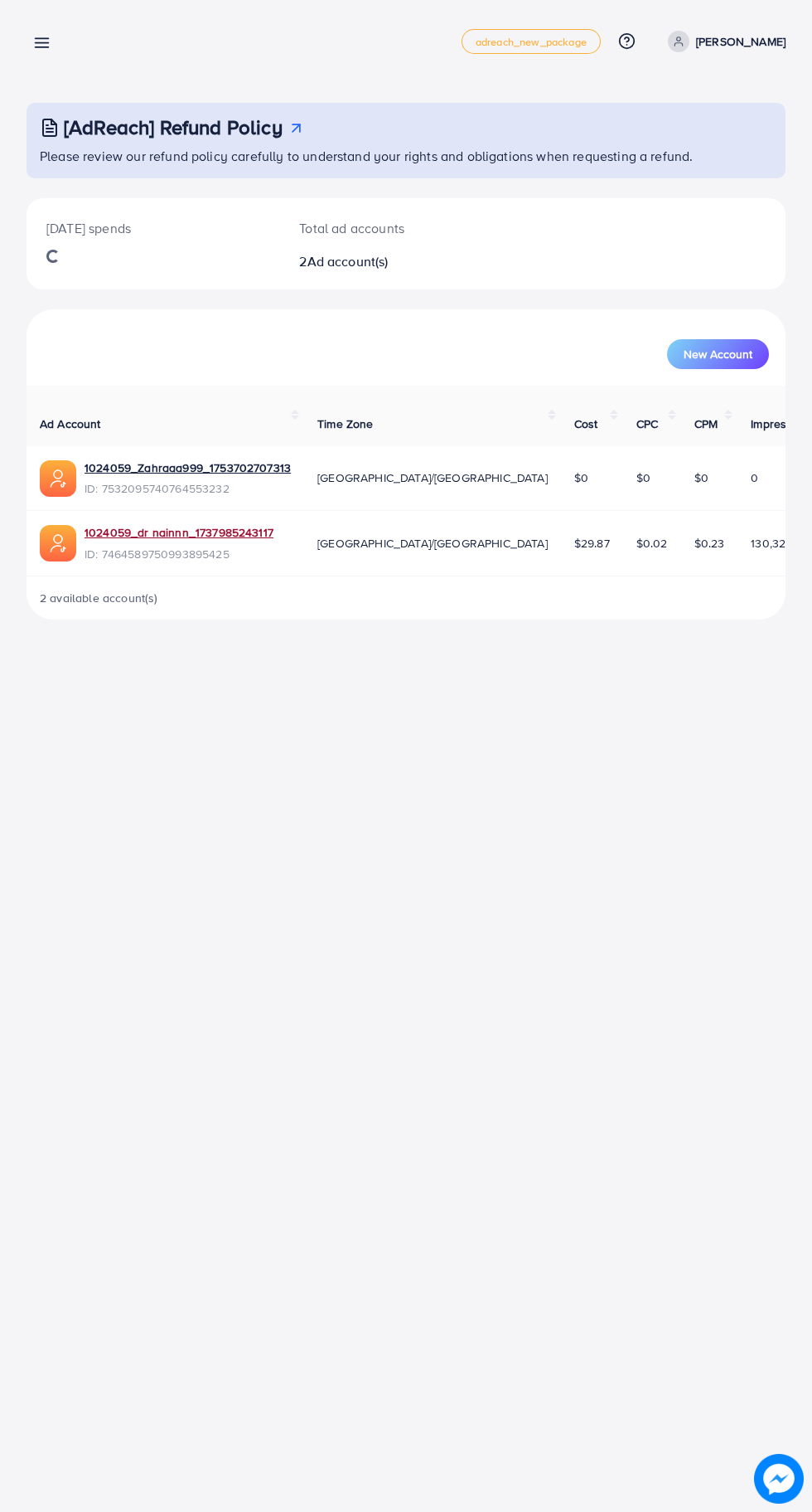
click at [115, 524] on link "1024059_dr nainnn_1737985243117" at bounding box center [178, 532] width 189 height 16
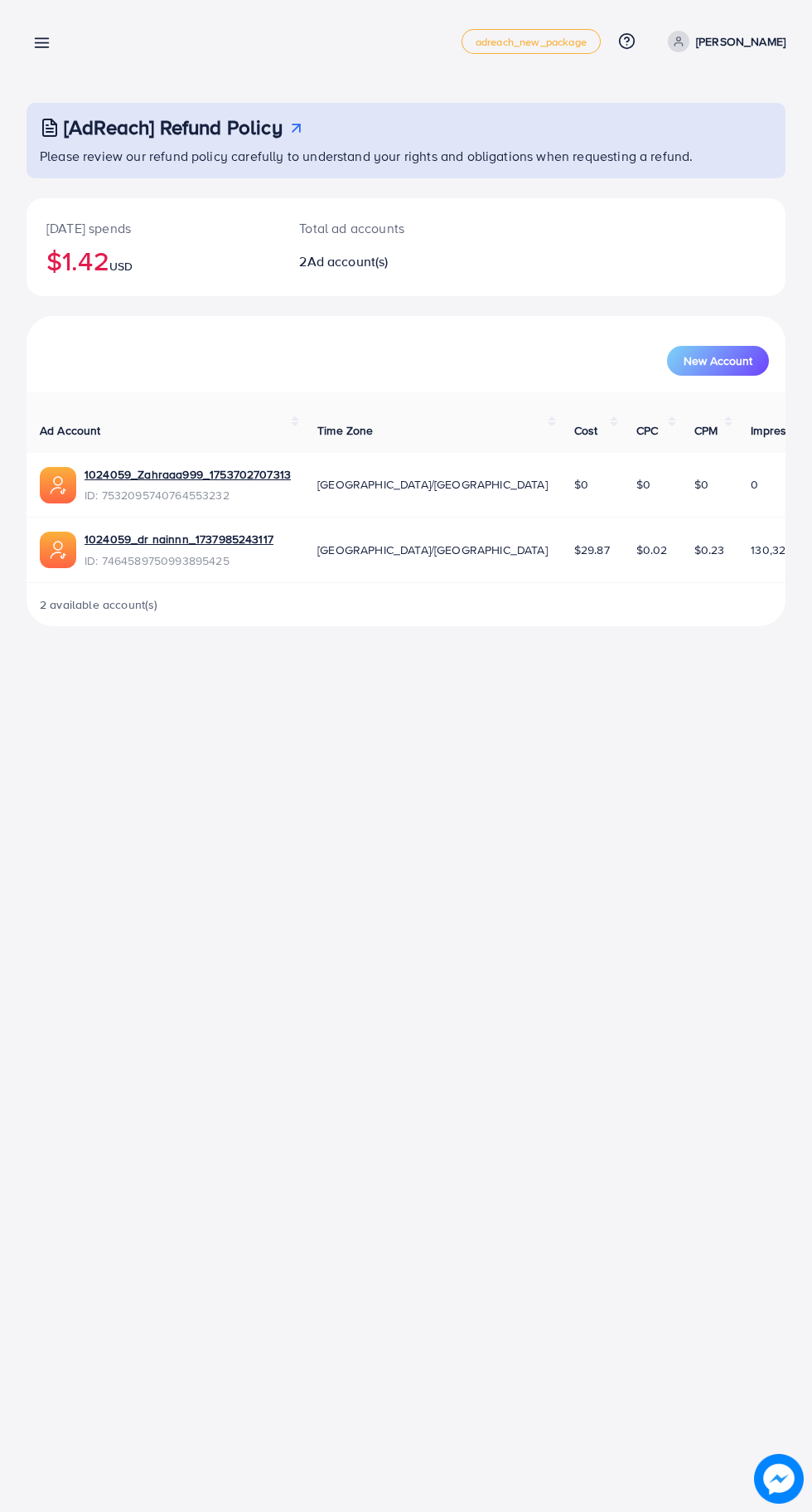
click at [42, 43] on line at bounding box center [43, 43] width 13 height 0
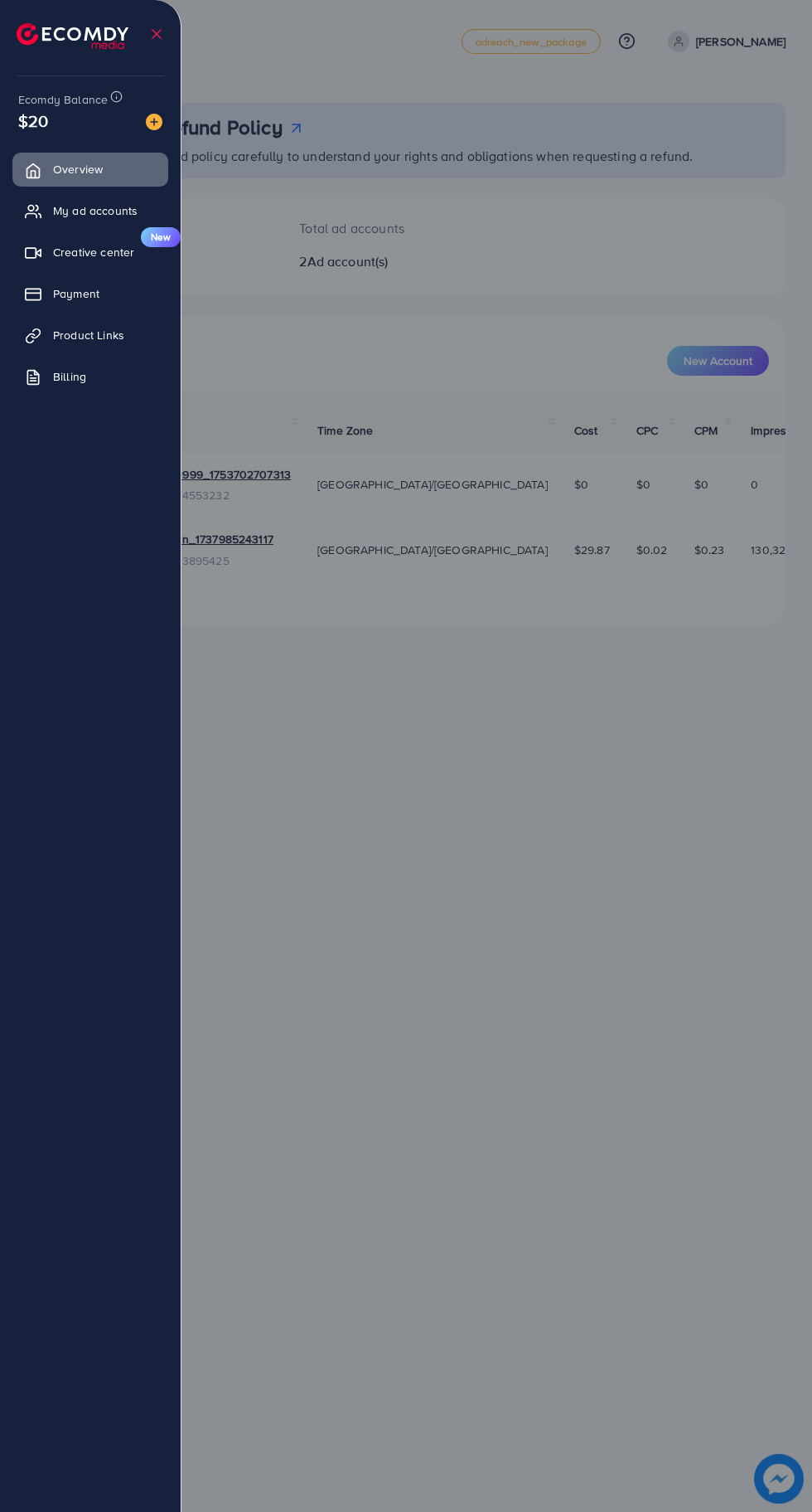
click at [71, 336] on span "Product Links" at bounding box center [88, 335] width 71 height 16
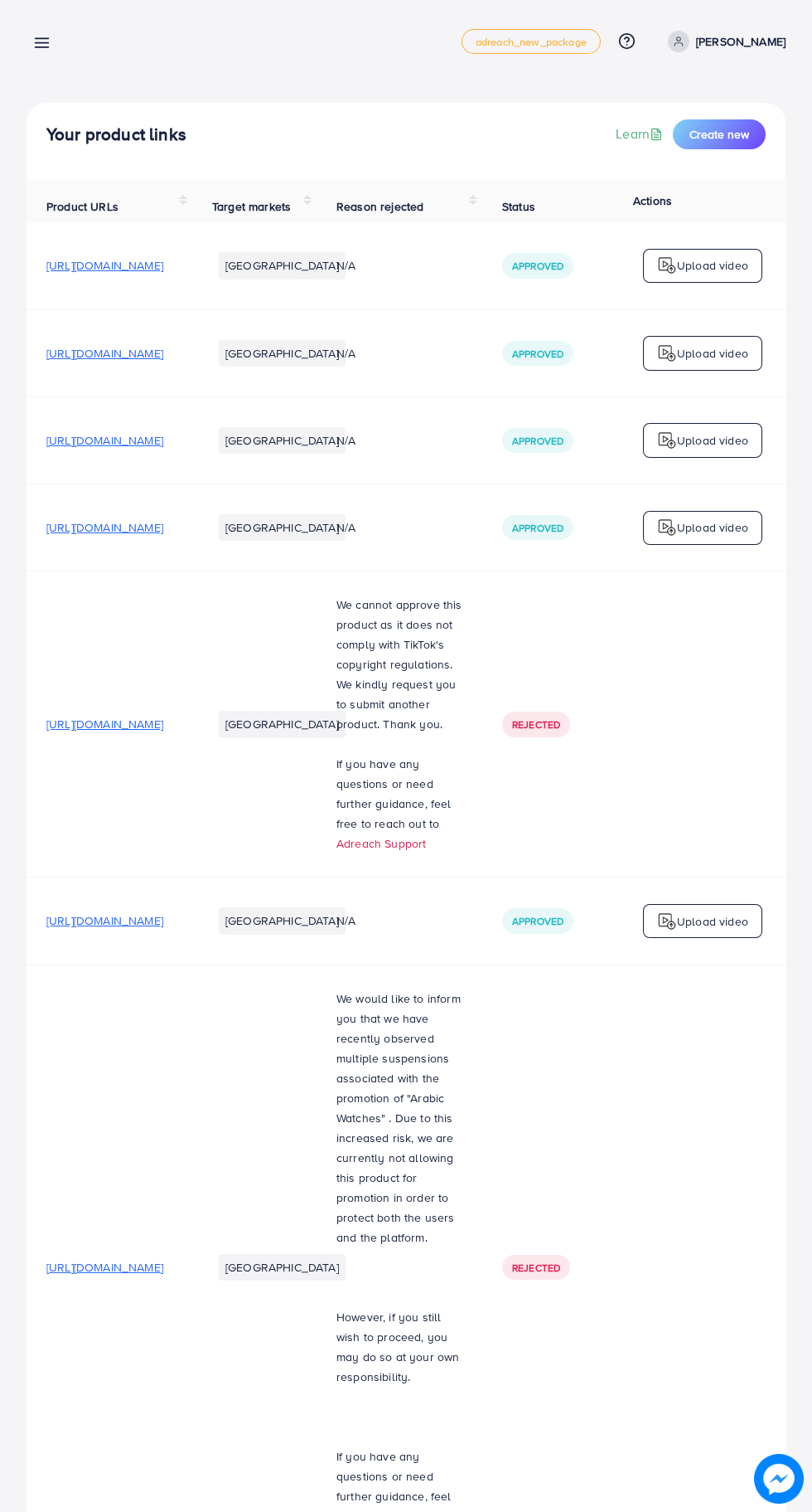
click at [727, 134] on span "Create new" at bounding box center [719, 134] width 60 height 16
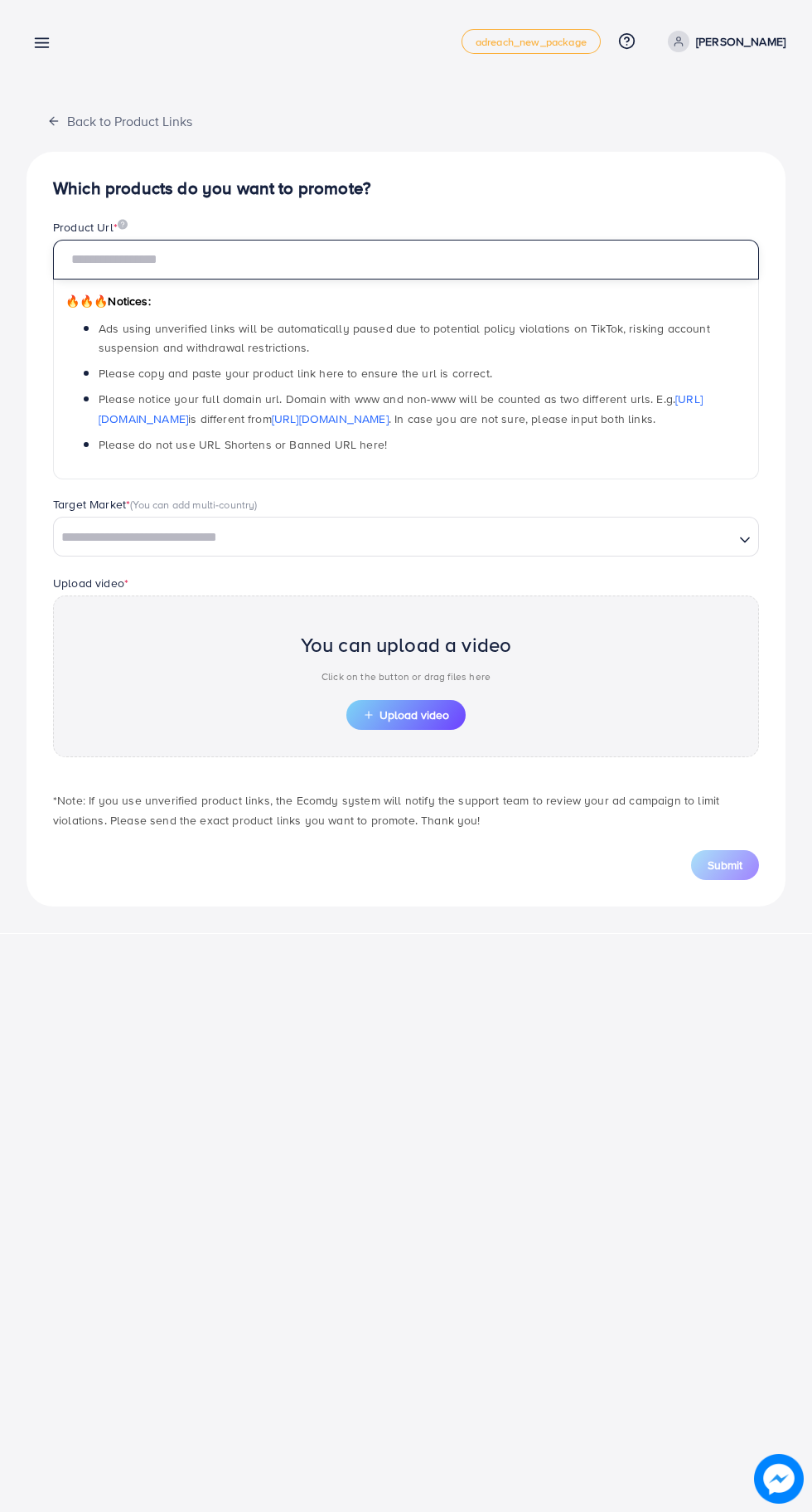
click at [365, 251] on input "text" at bounding box center [406, 260] width 706 height 40
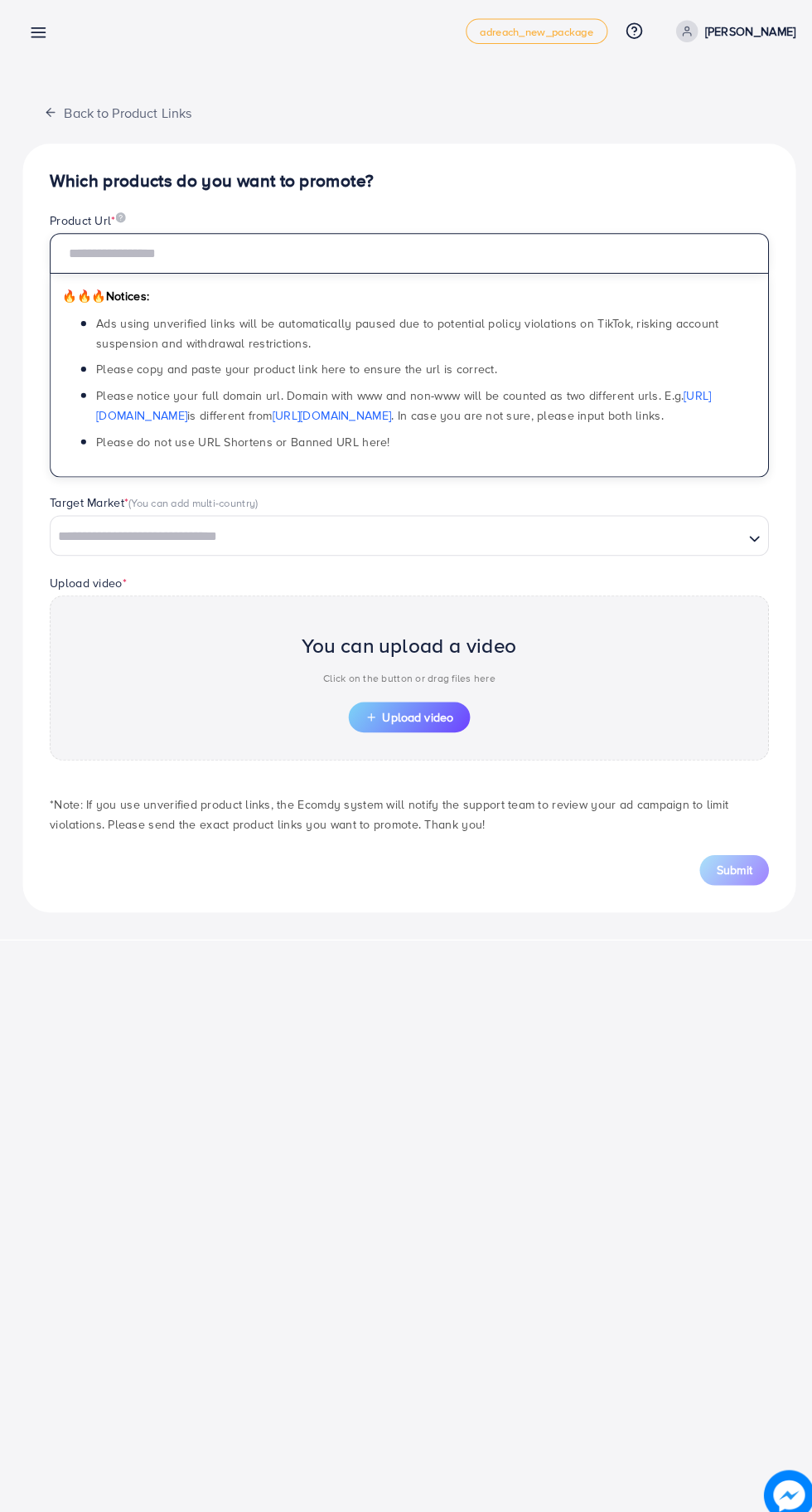
click at [724, 49] on p "[PERSON_NAME]" at bounding box center [741, 41] width 89 height 20
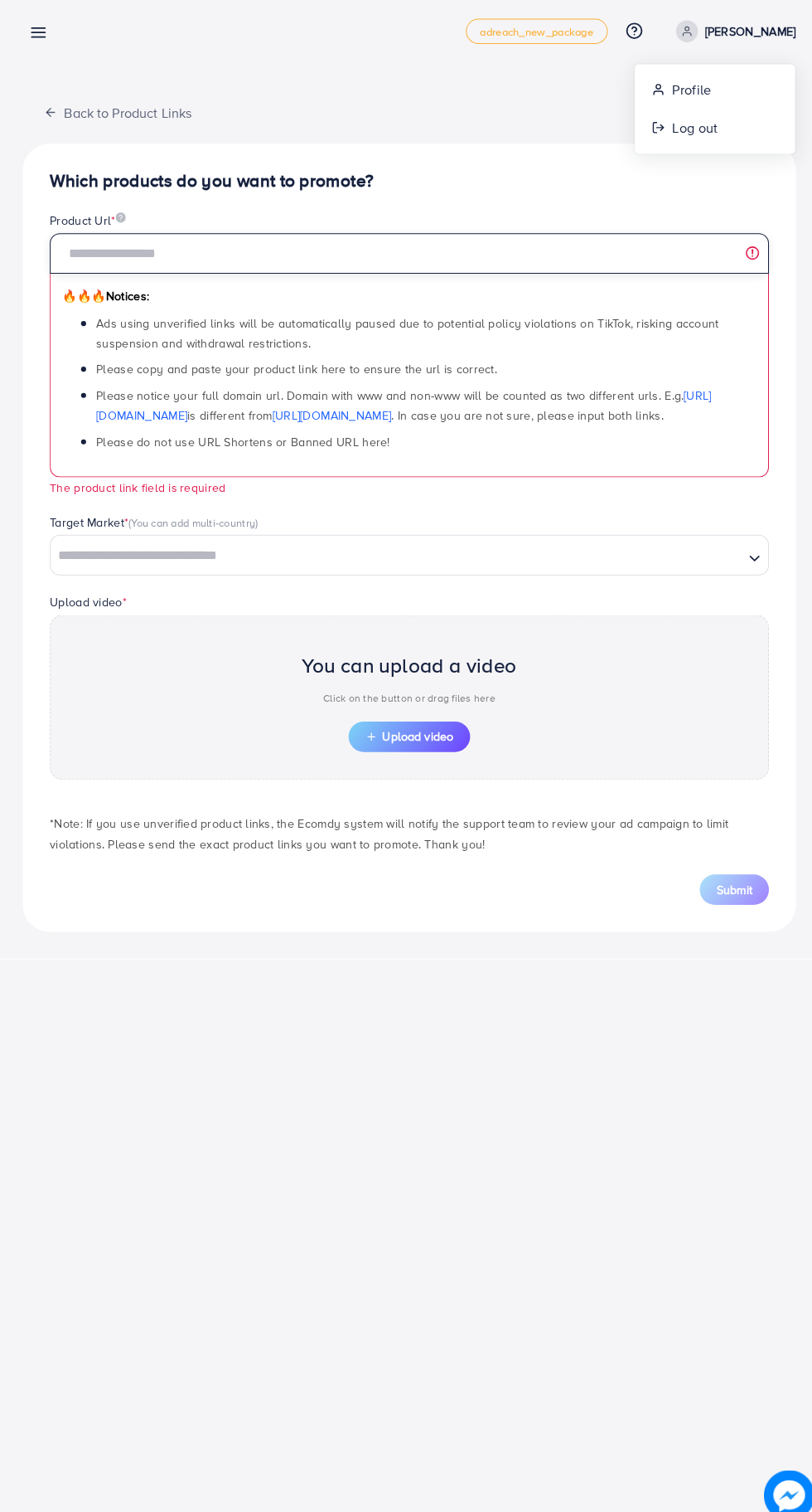
click at [391, 249] on input "text" at bounding box center [406, 260] width 706 height 40
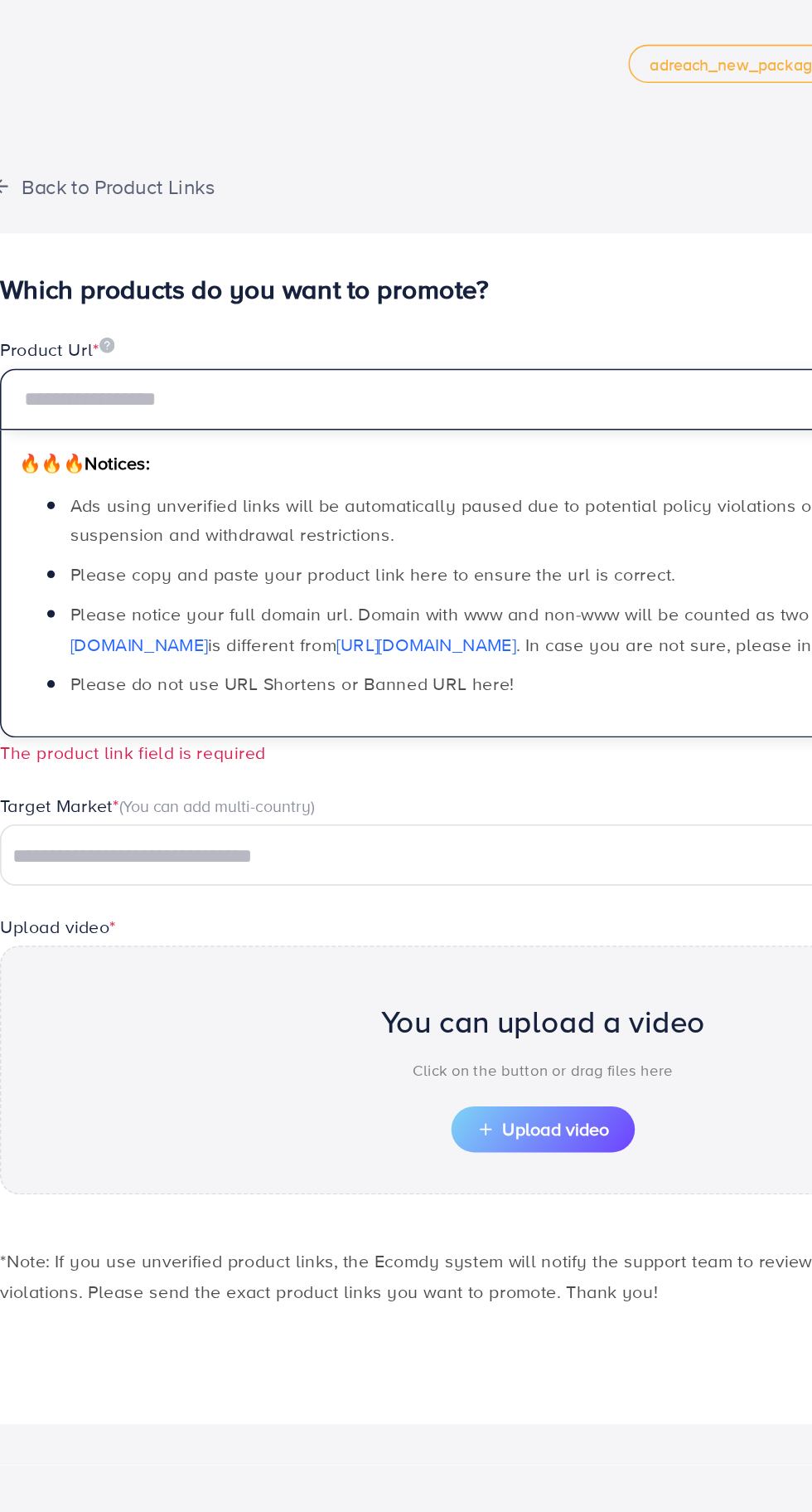
paste input "**********"
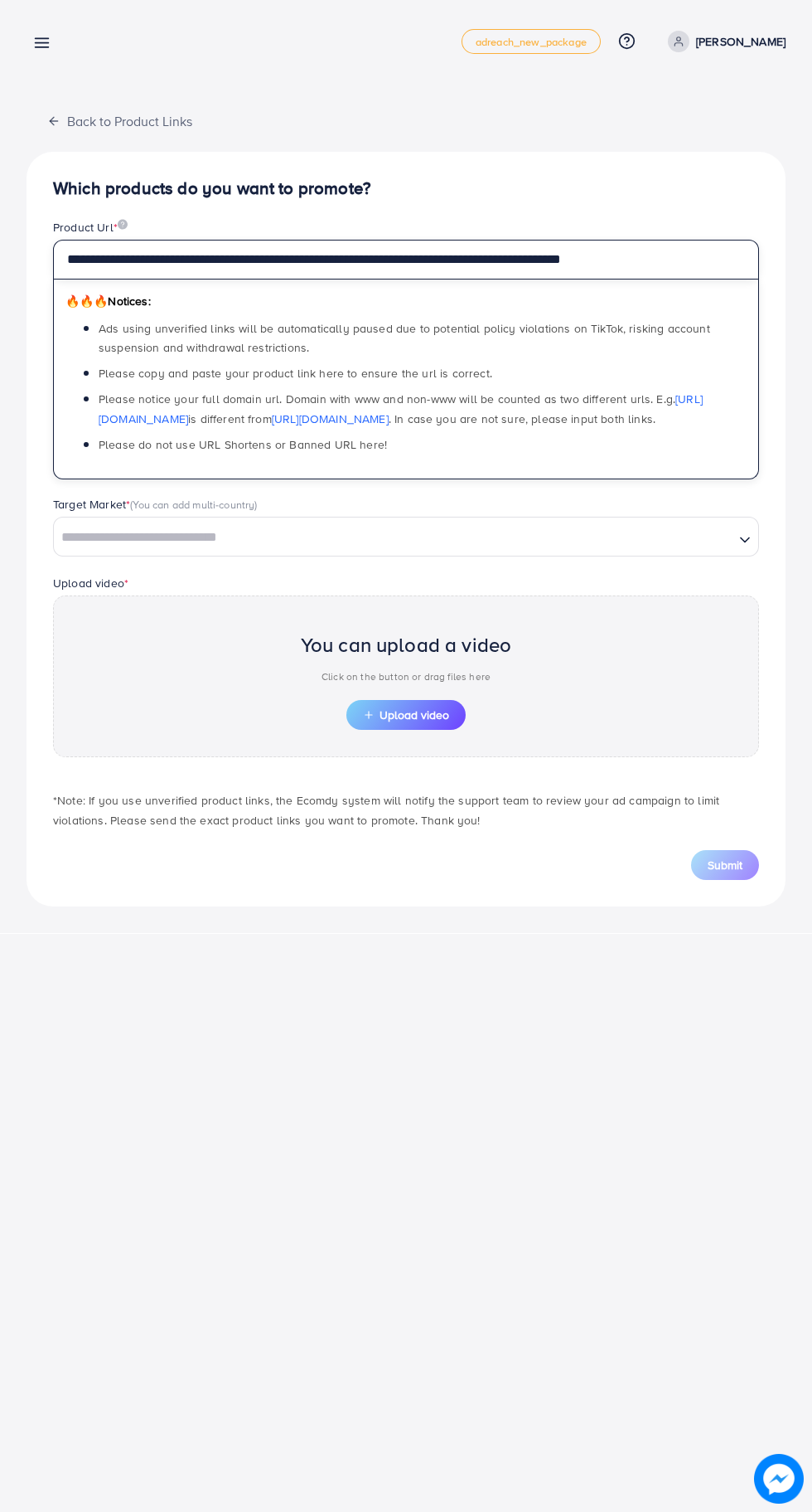
type input "**********"
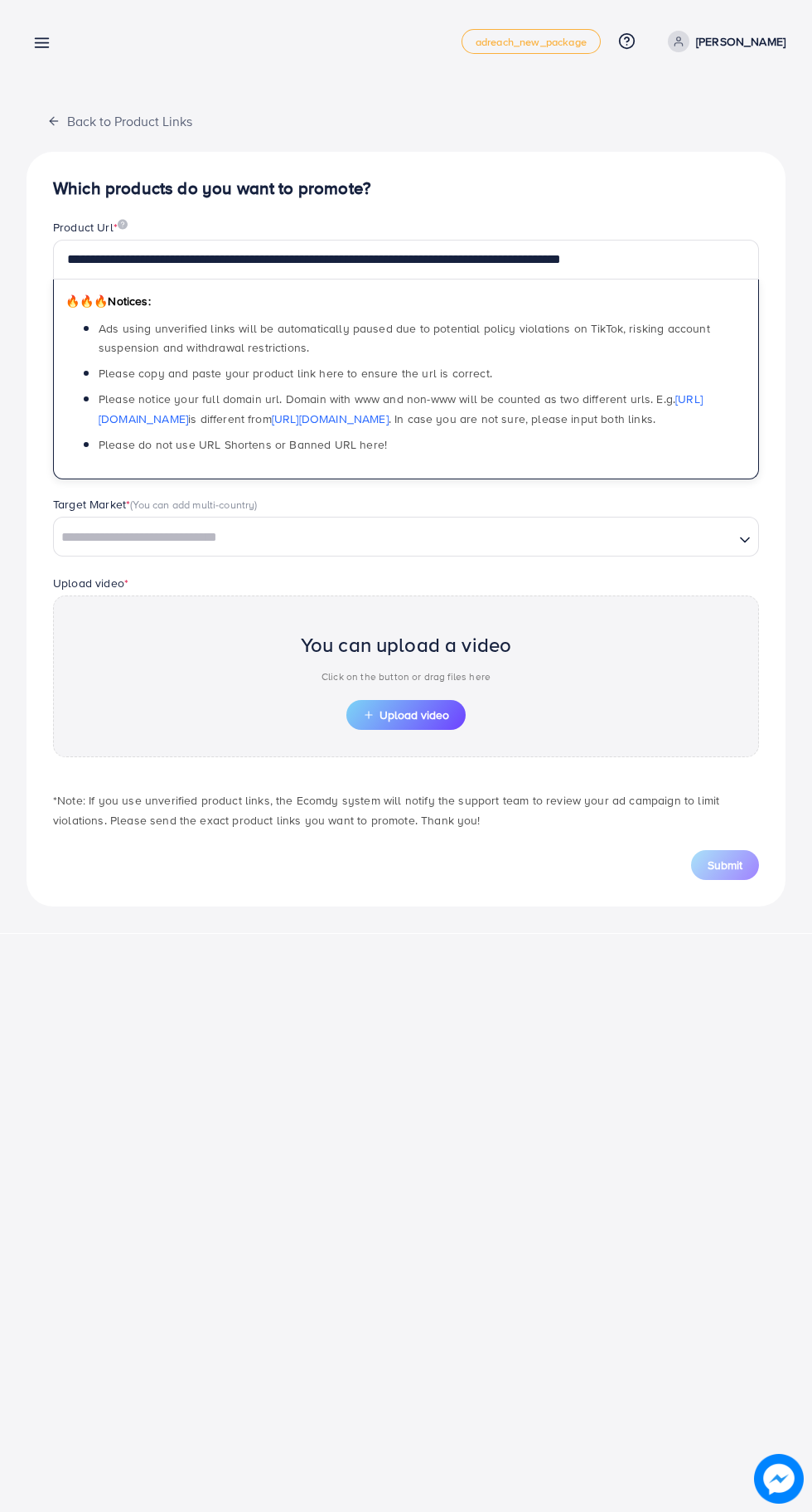
click at [167, 527] on input "Search for option" at bounding box center [394, 537] width 677 height 26
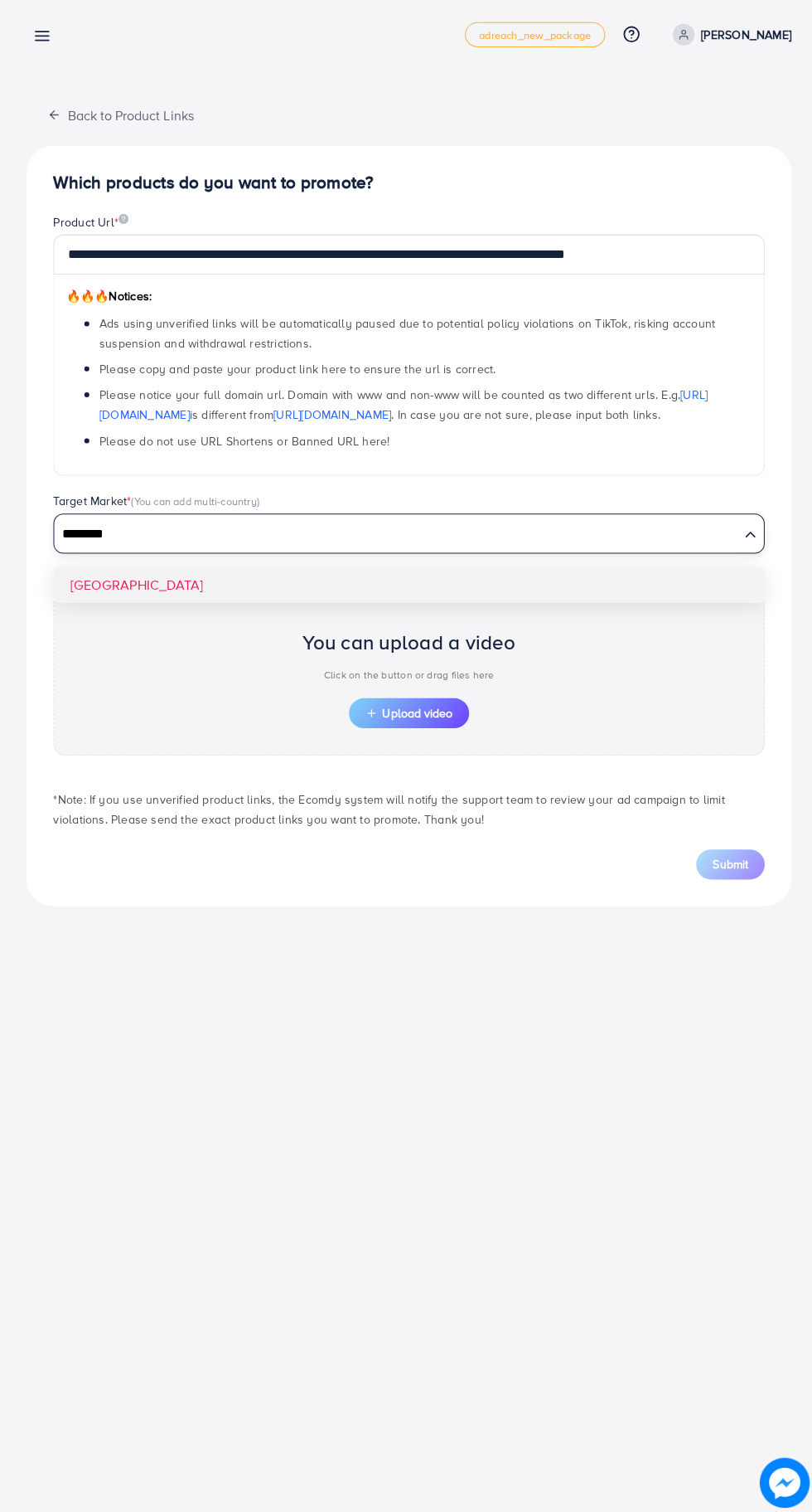
type input "********"
click at [436, 727] on button "Upload video" at bounding box center [406, 714] width 119 height 29
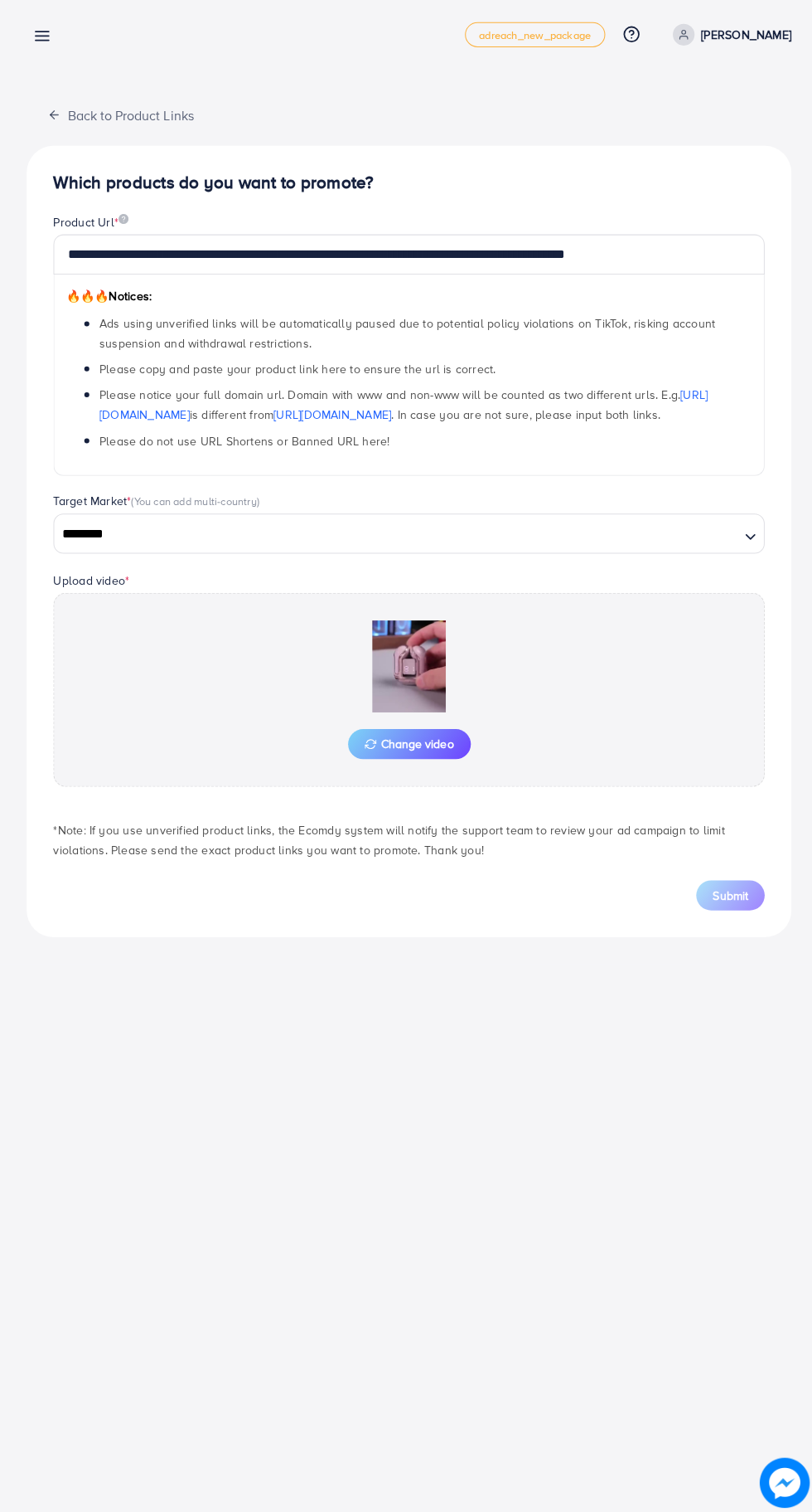
click at [414, 650] on img at bounding box center [406, 668] width 166 height 91
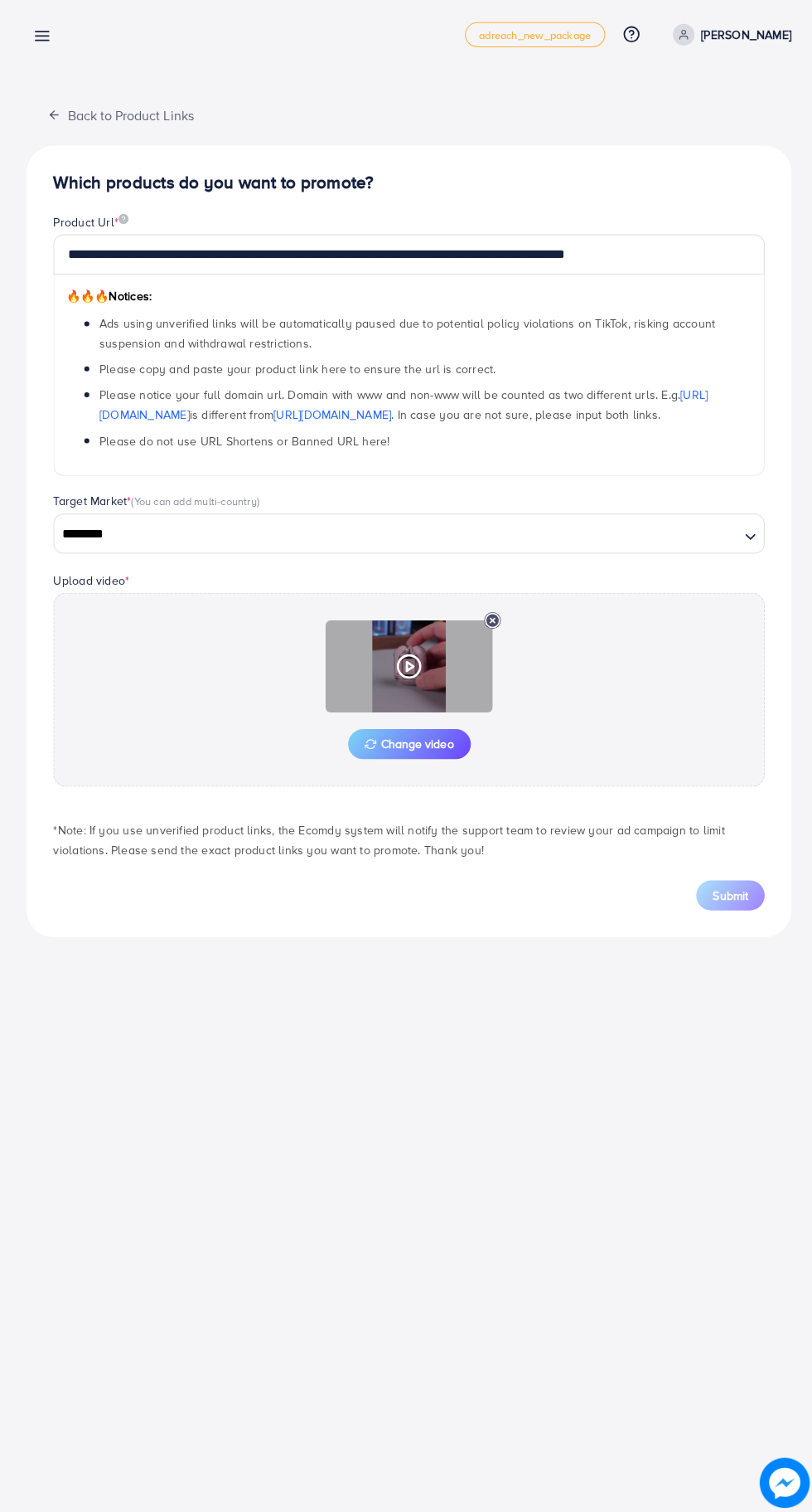
click at [625, 685] on div "Change video" at bounding box center [406, 691] width 706 height 192
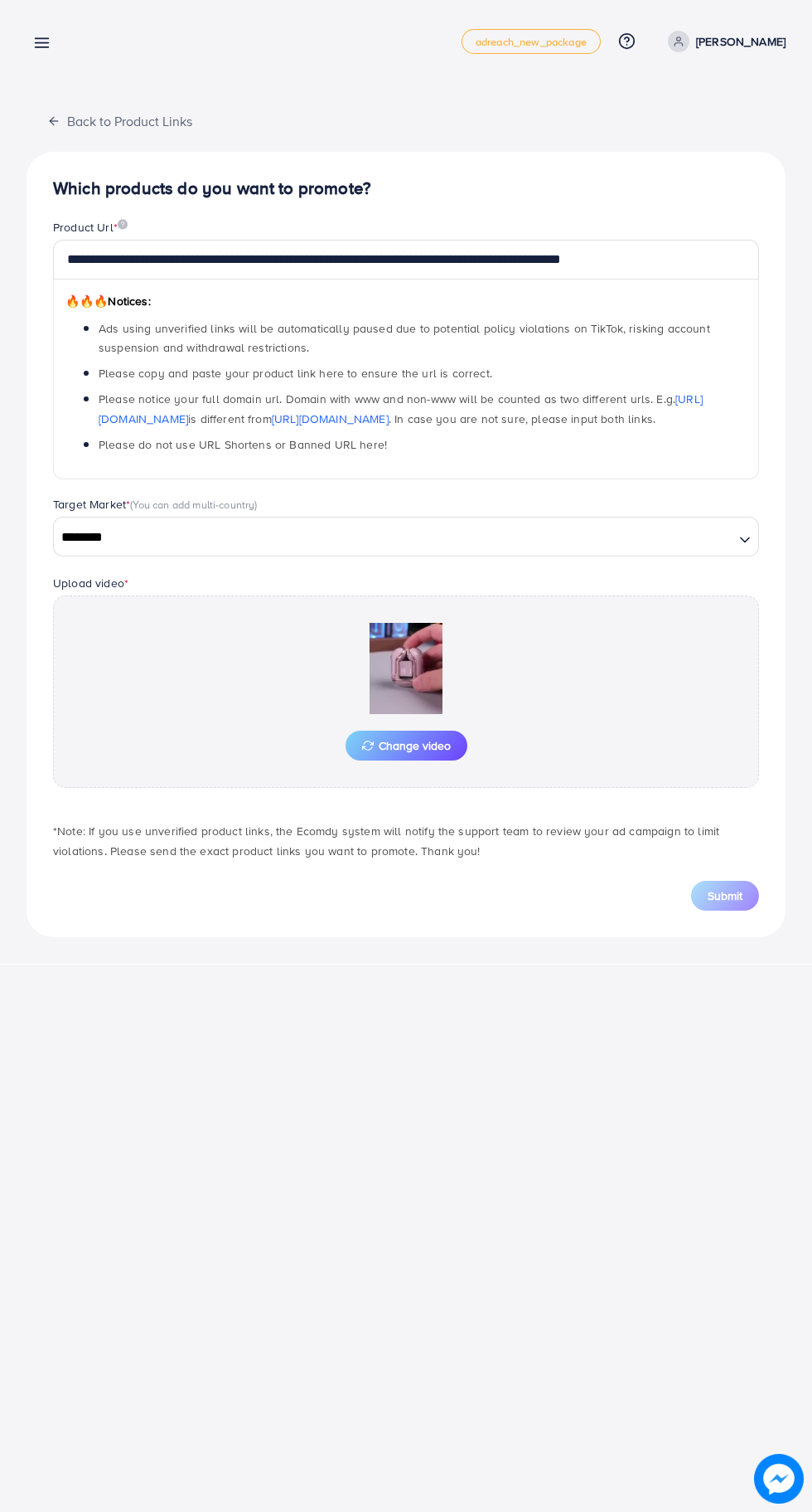
click at [180, 533] on input "********" at bounding box center [394, 537] width 677 height 26
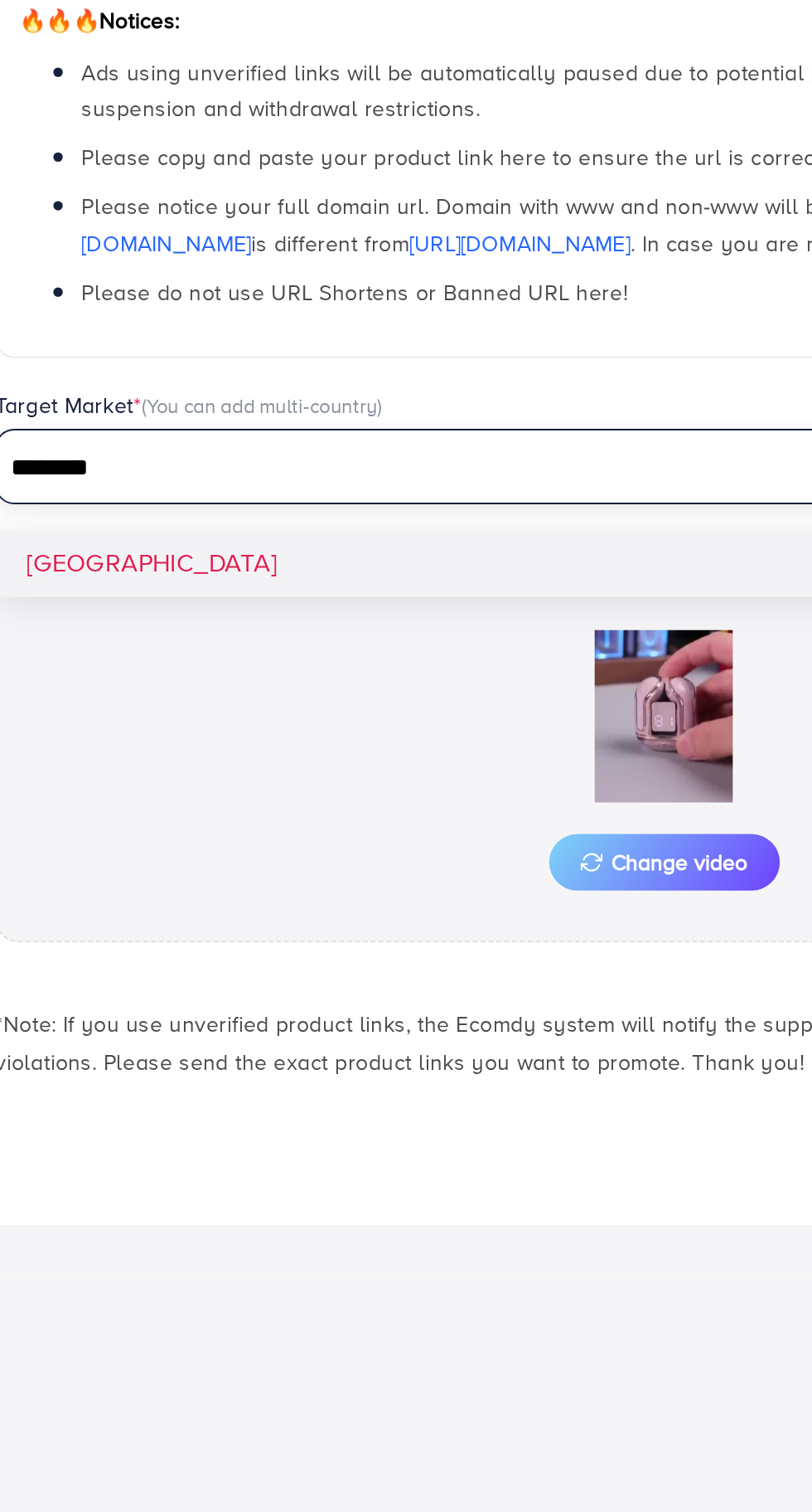
click at [173, 589] on div "**********" at bounding box center [406, 544] width 759 height 785
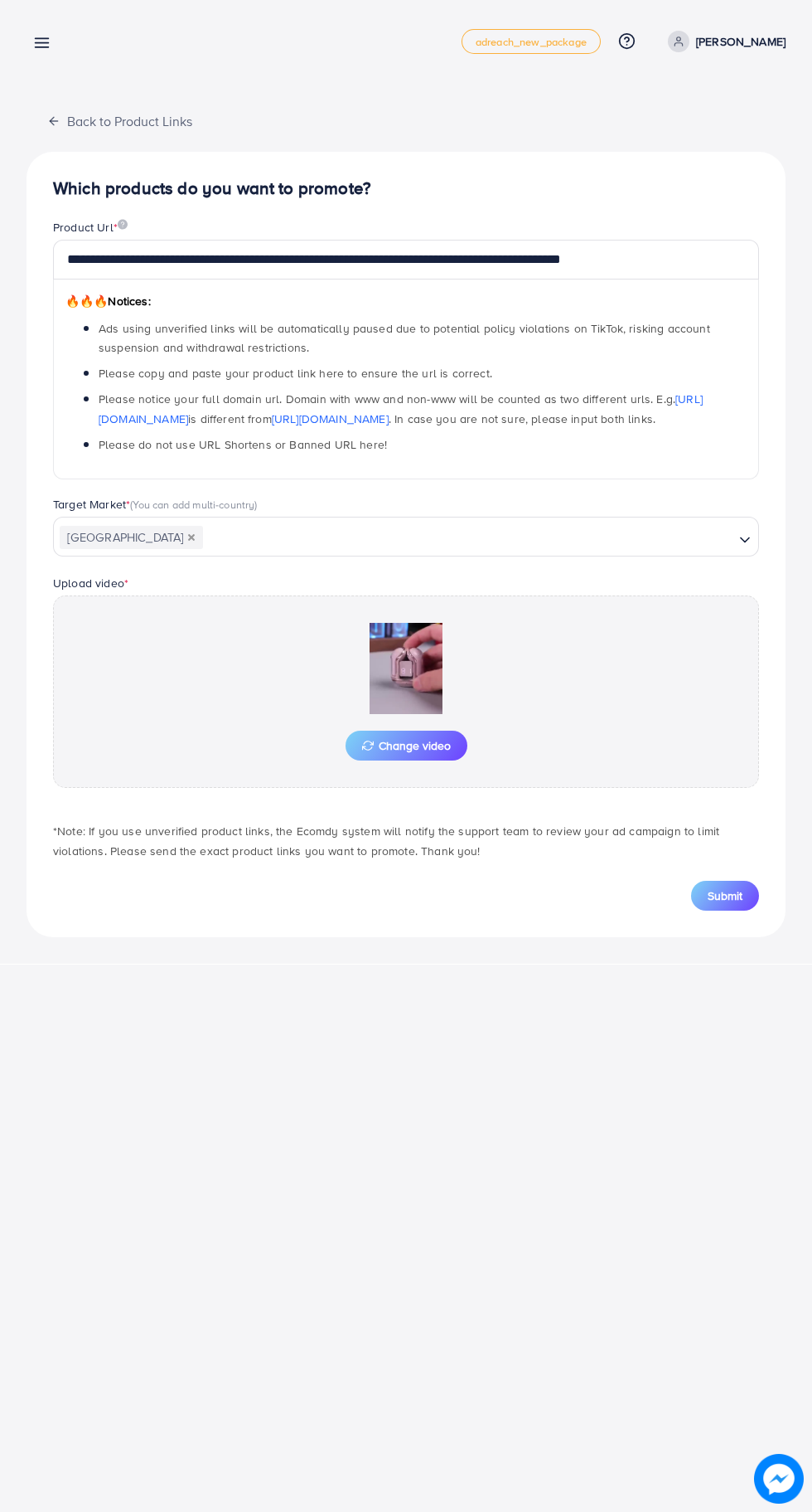
click at [748, 893] on button "Submit" at bounding box center [726, 895] width 68 height 29
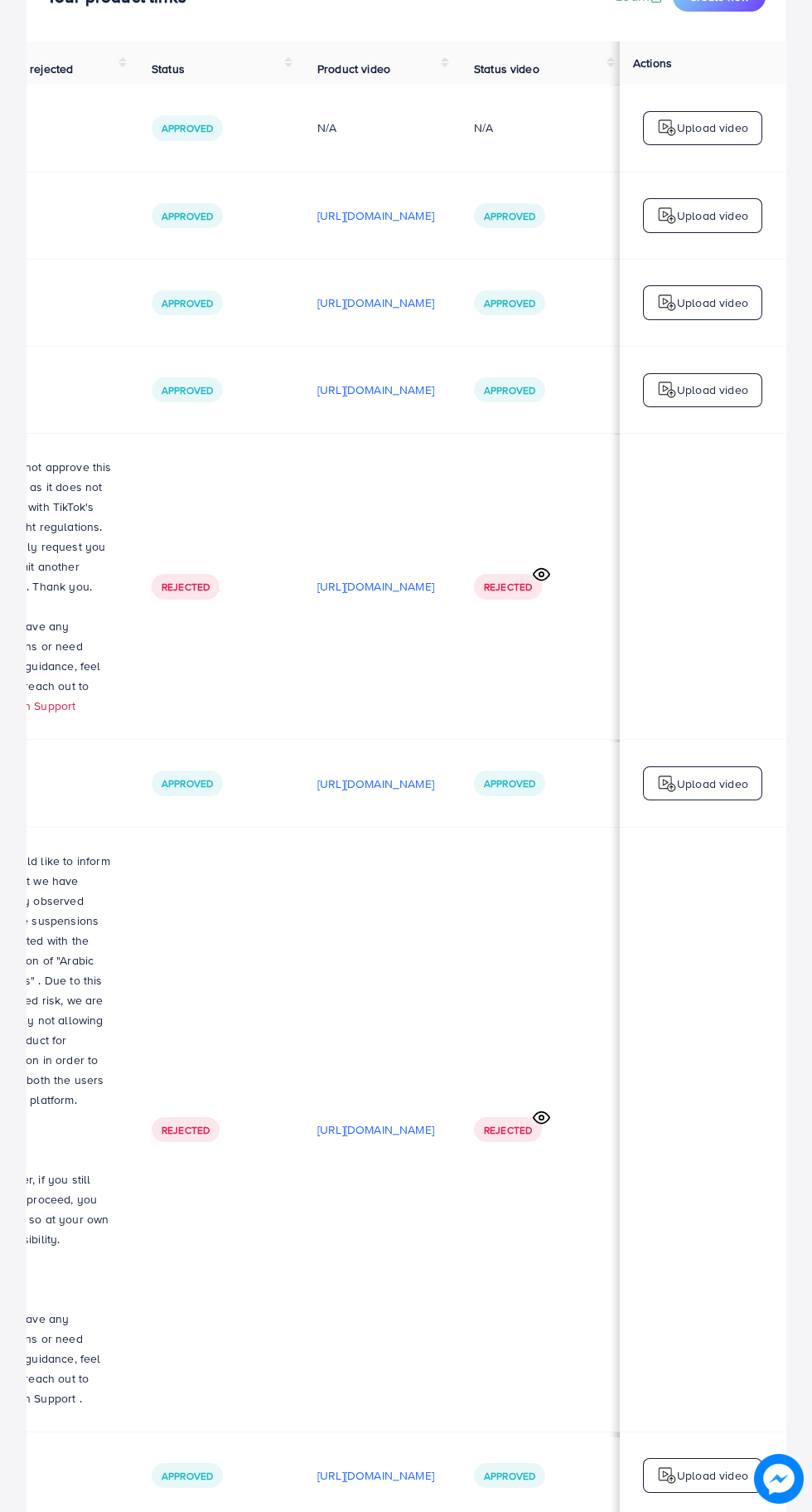
scroll to position [139, 0]
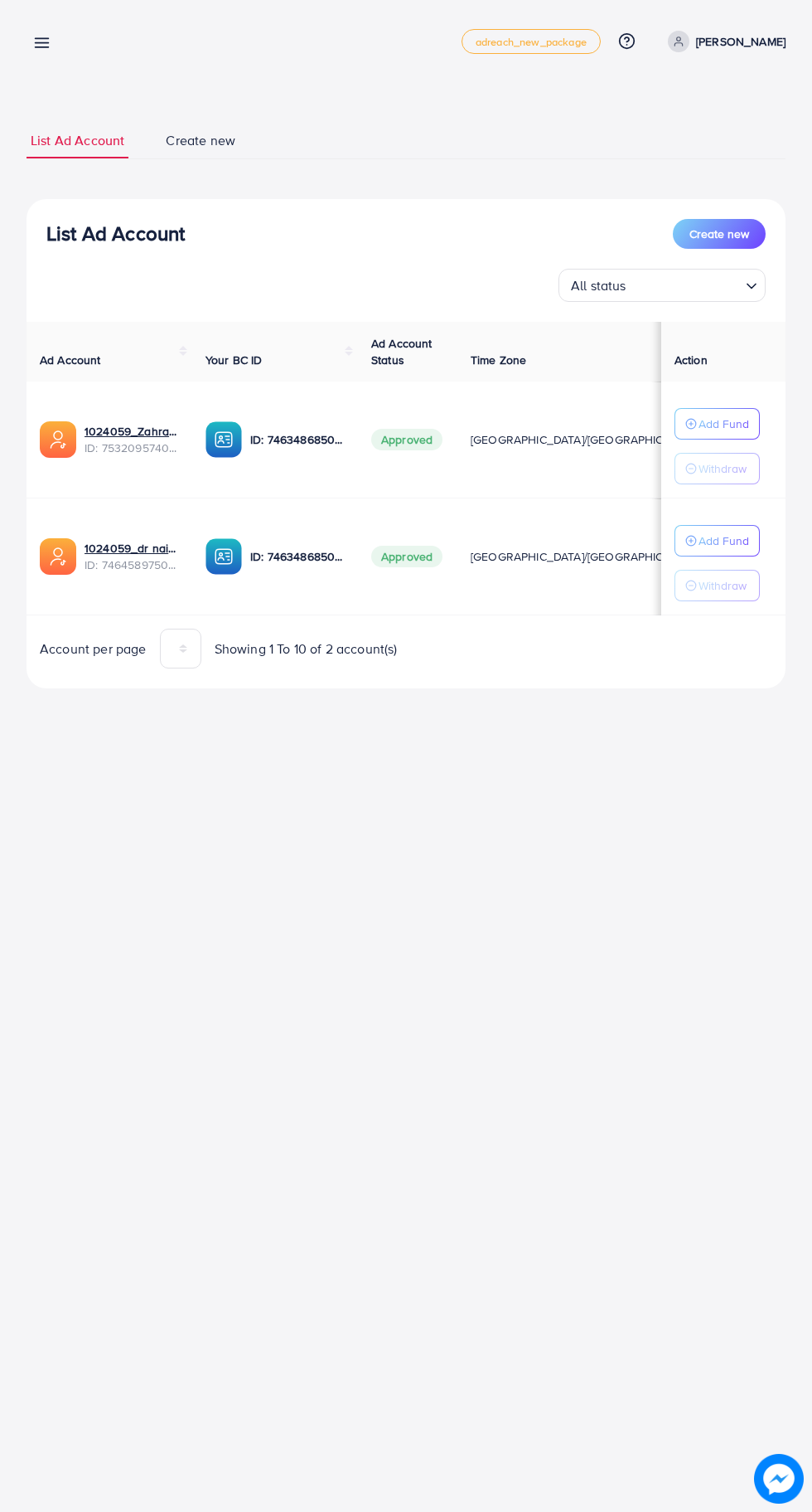
click at [43, 75] on div "List Ad Account Create new List Ad Account Create new All status Loading... Ad …" at bounding box center [406, 367] width 812 height 735
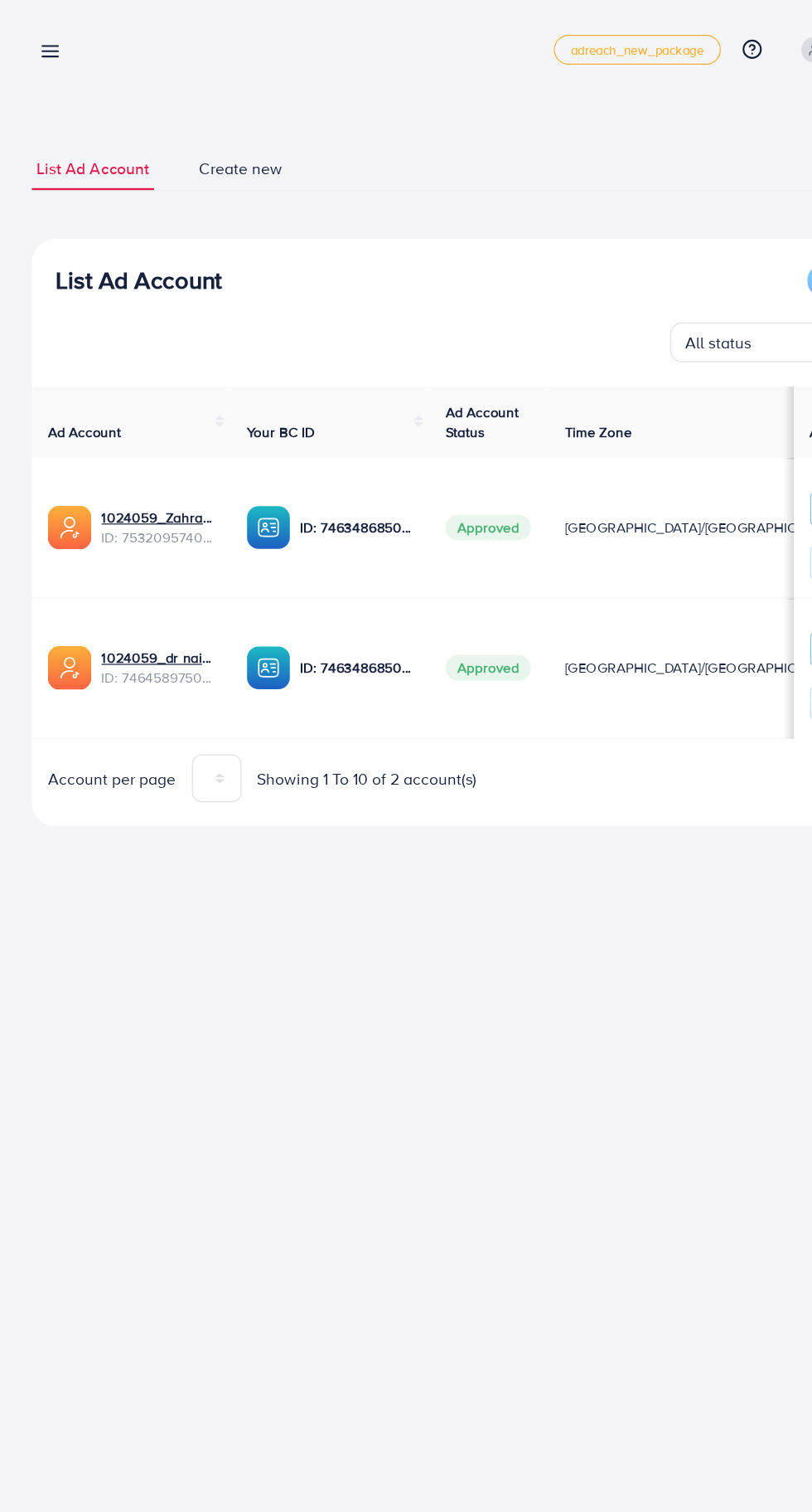
click at [43, 33] on link at bounding box center [38, 42] width 24 height 21
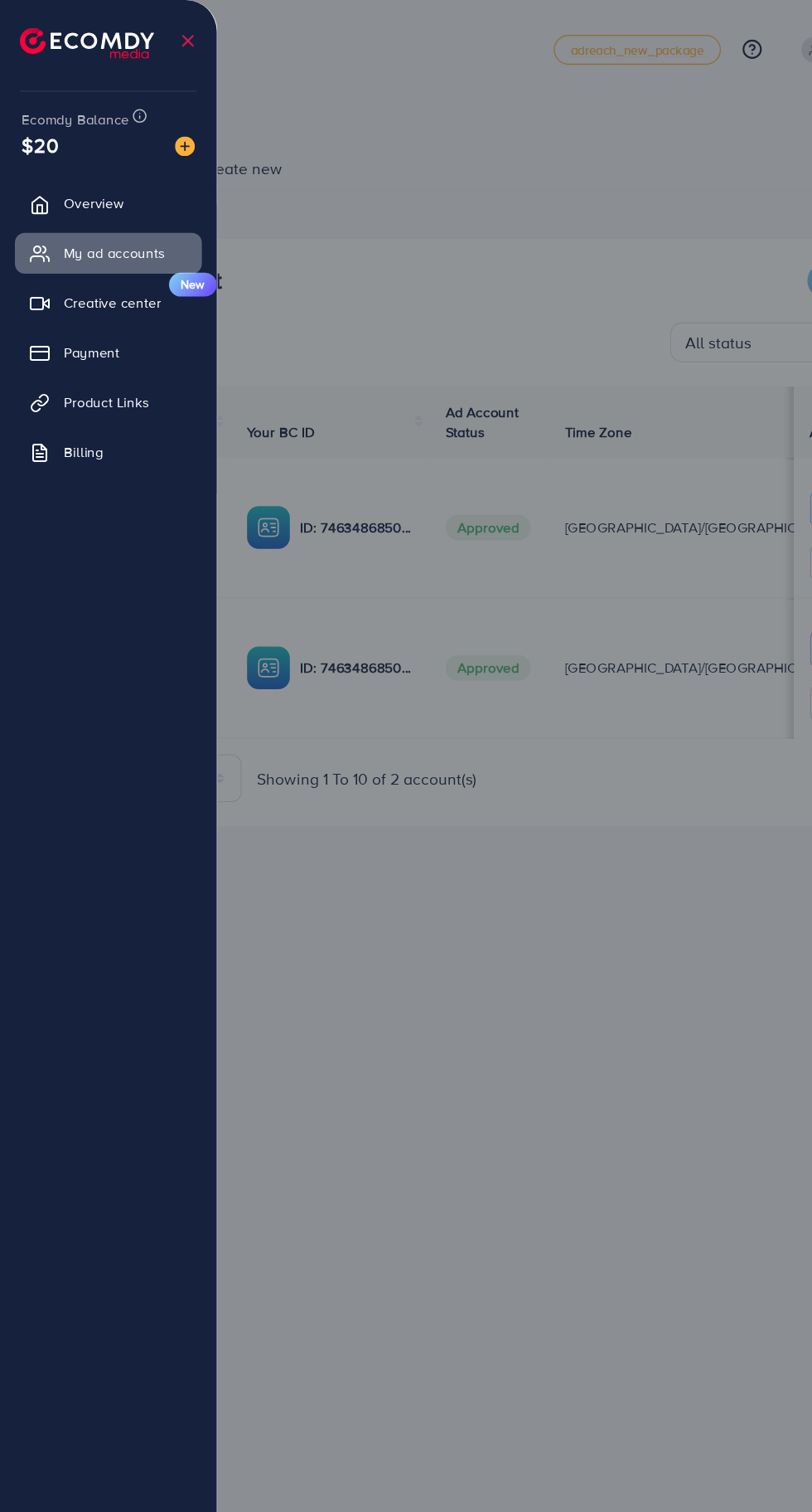
click at [55, 215] on link "My ad accounts" at bounding box center [90, 210] width 155 height 33
click at [495, 1083] on div at bounding box center [406, 907] width 812 height 1814
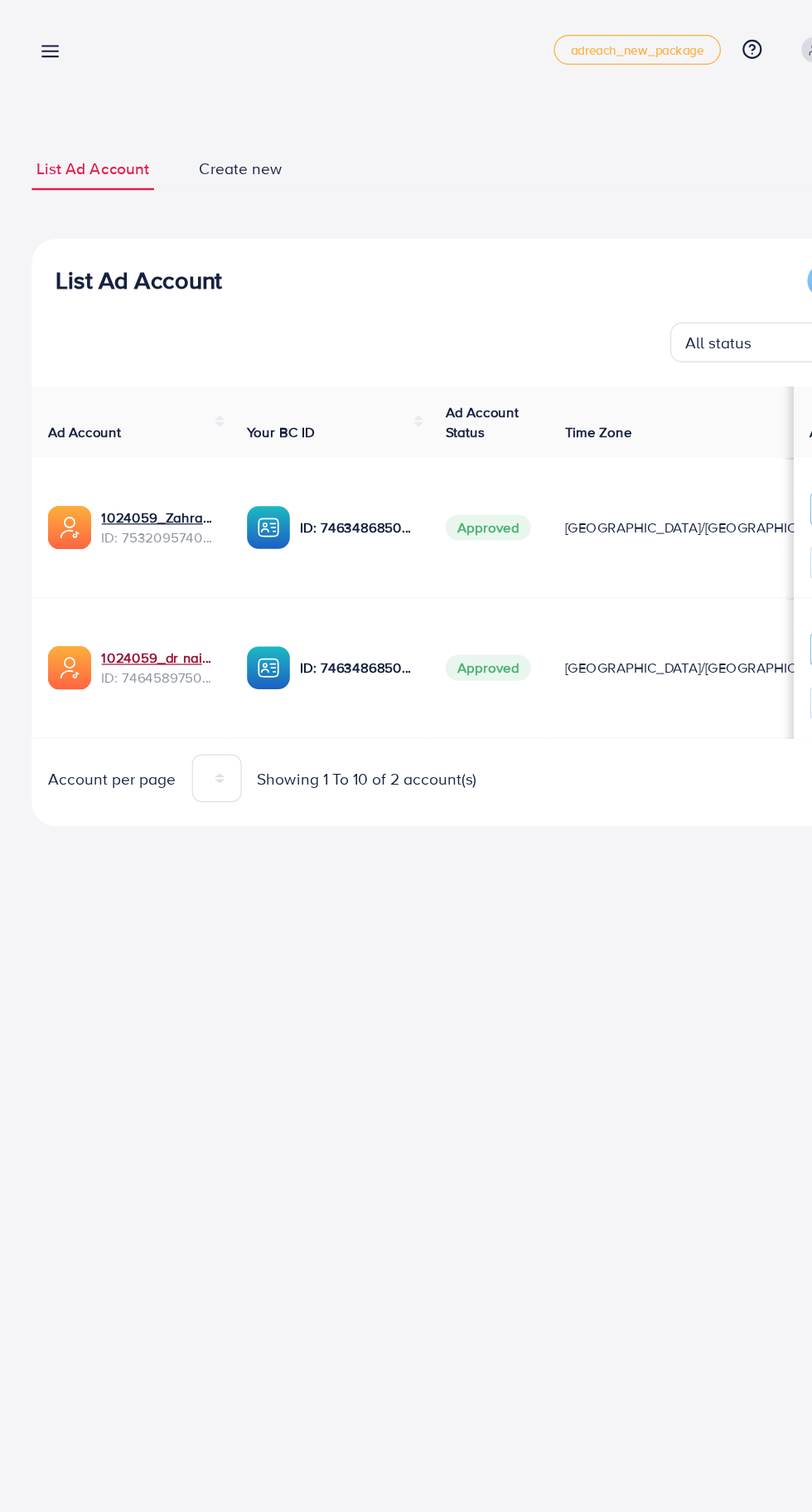
click at [100, 551] on link "1024059_dr nainnn_1737985243117" at bounding box center [132, 548] width 95 height 16
click at [45, 43] on line at bounding box center [43, 43] width 13 height 0
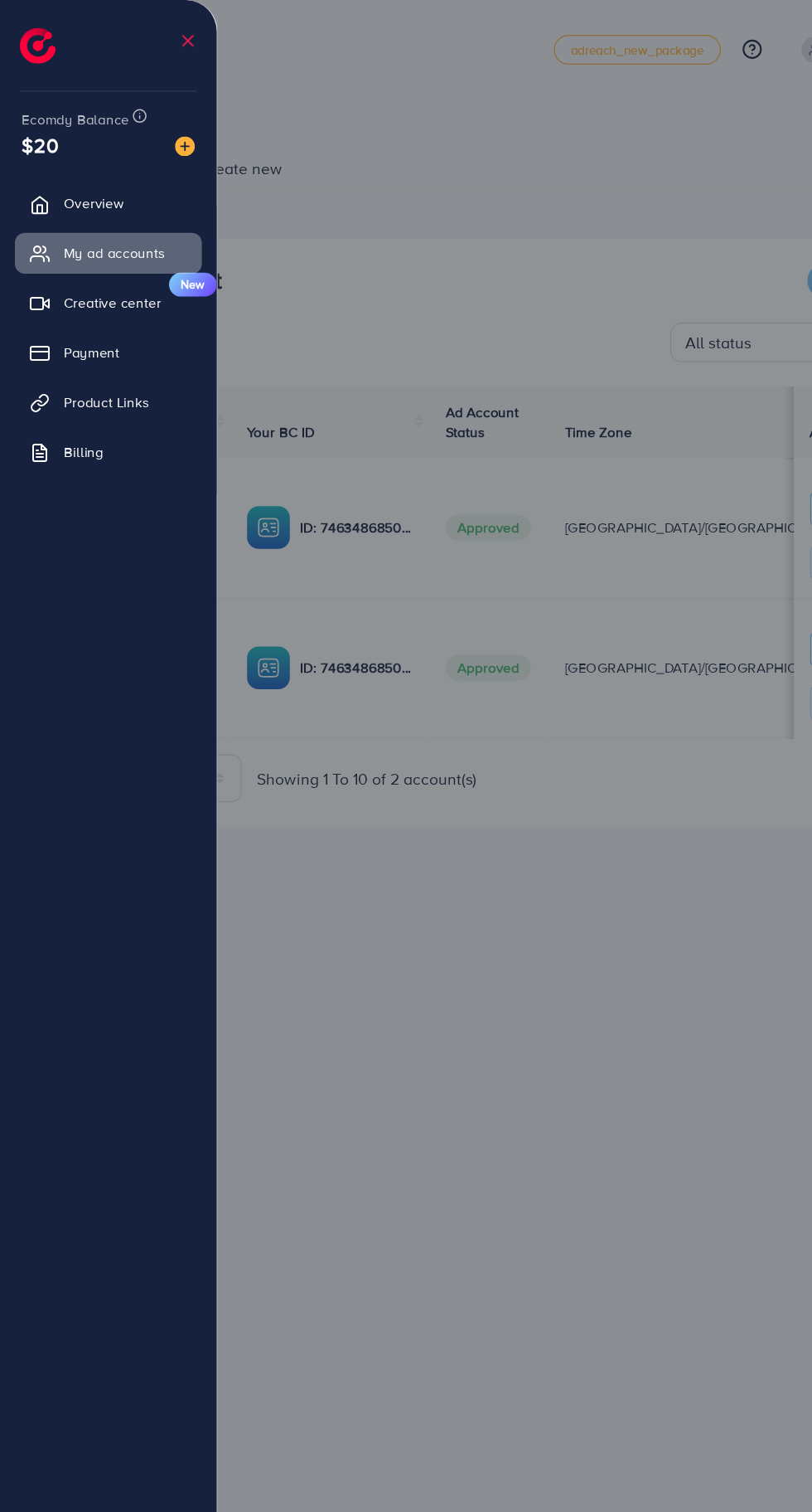
click at [422, 137] on div at bounding box center [406, 907] width 812 height 1814
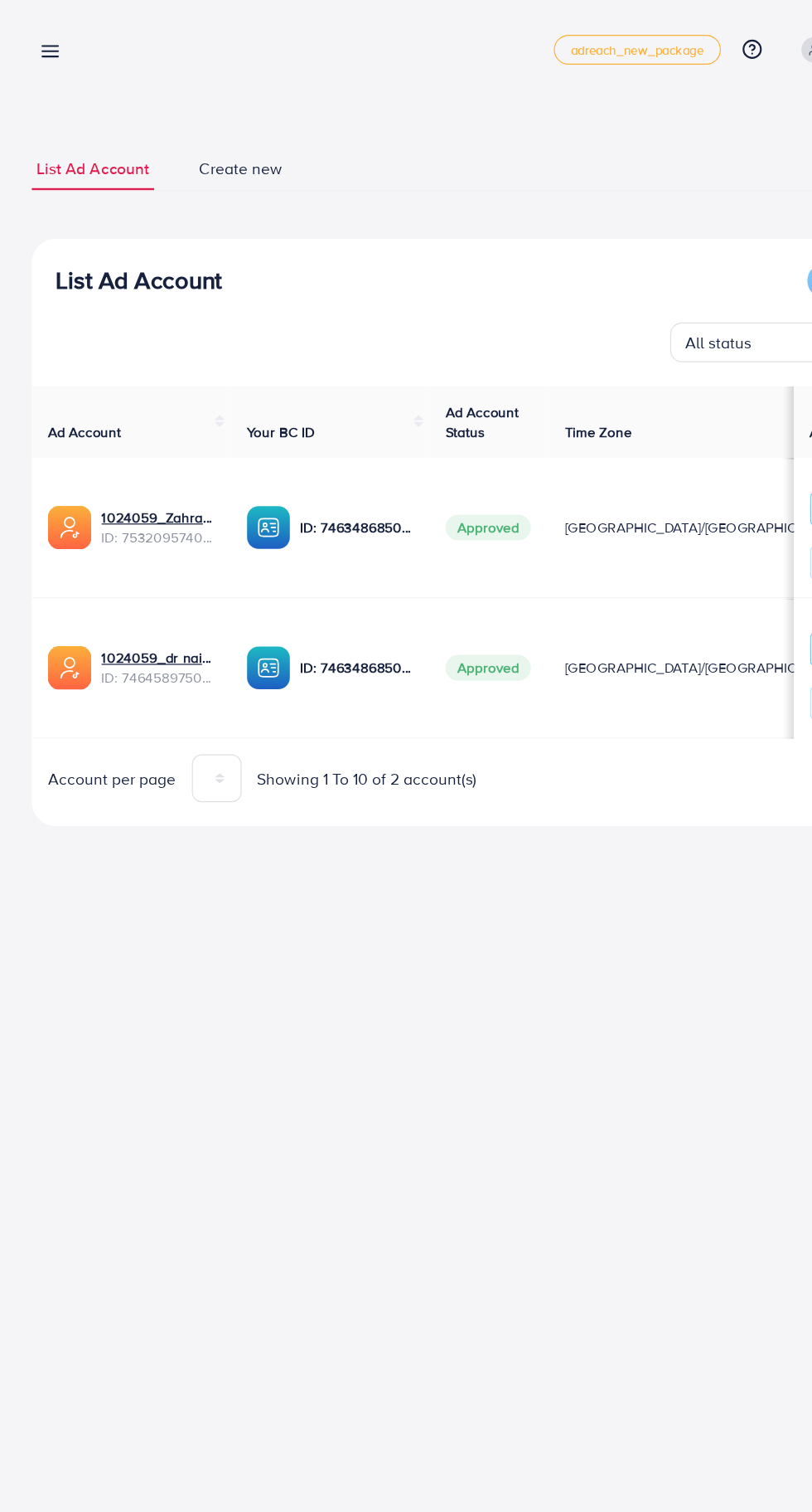
click at [46, 49] on icon at bounding box center [42, 43] width 17 height 17
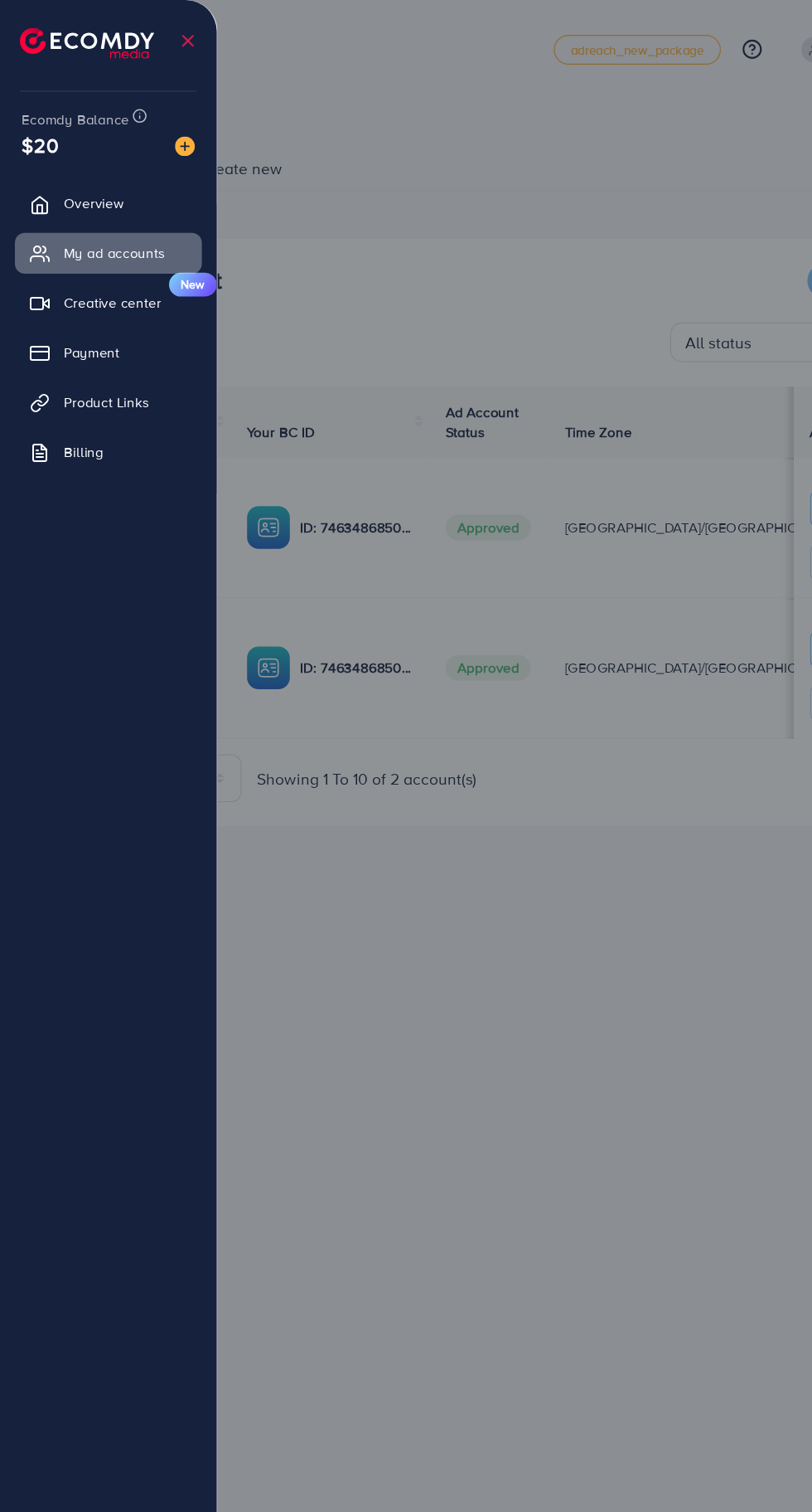
click at [112, 335] on span "Product Links" at bounding box center [88, 335] width 71 height 16
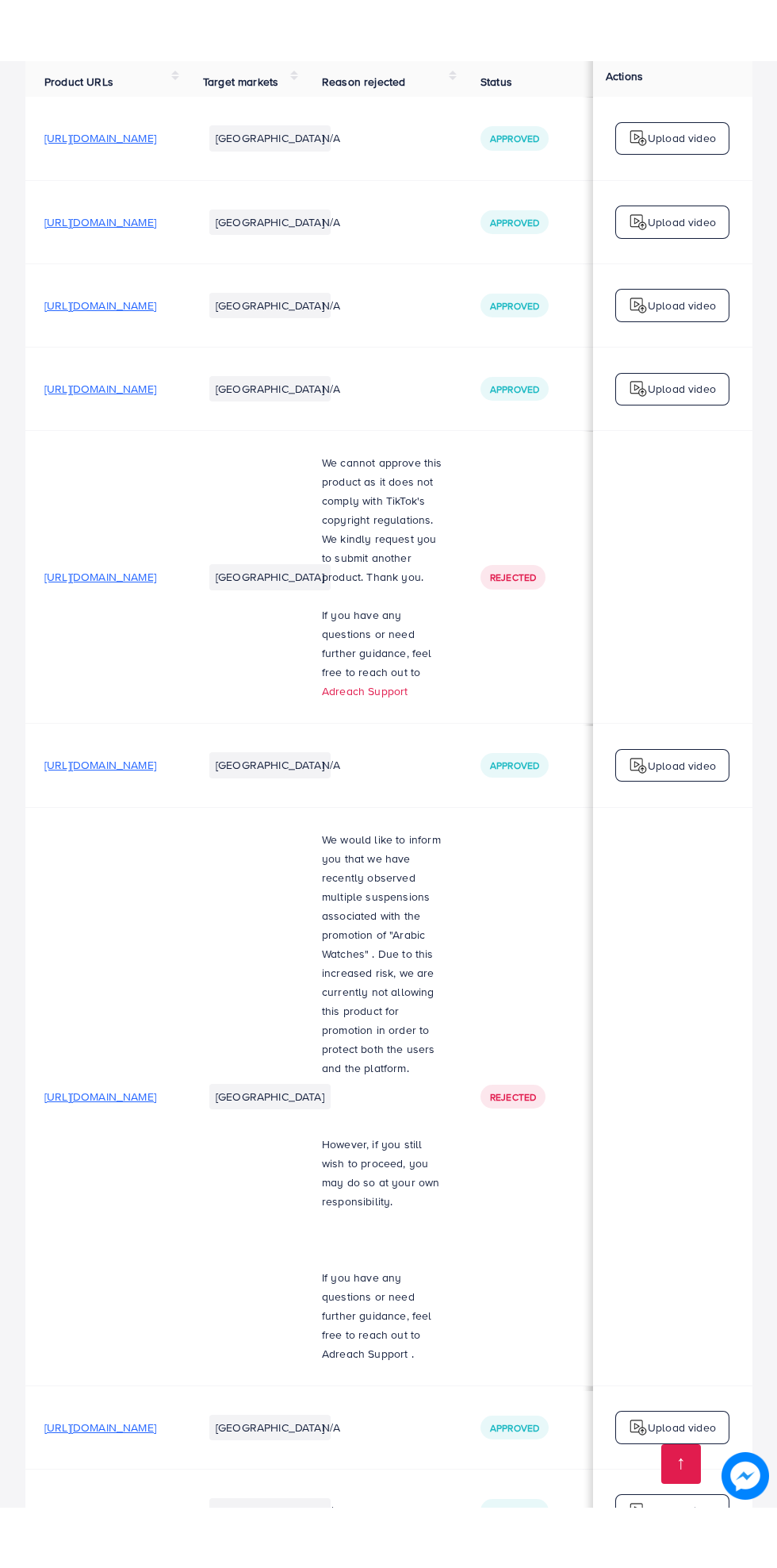
scroll to position [245, 0]
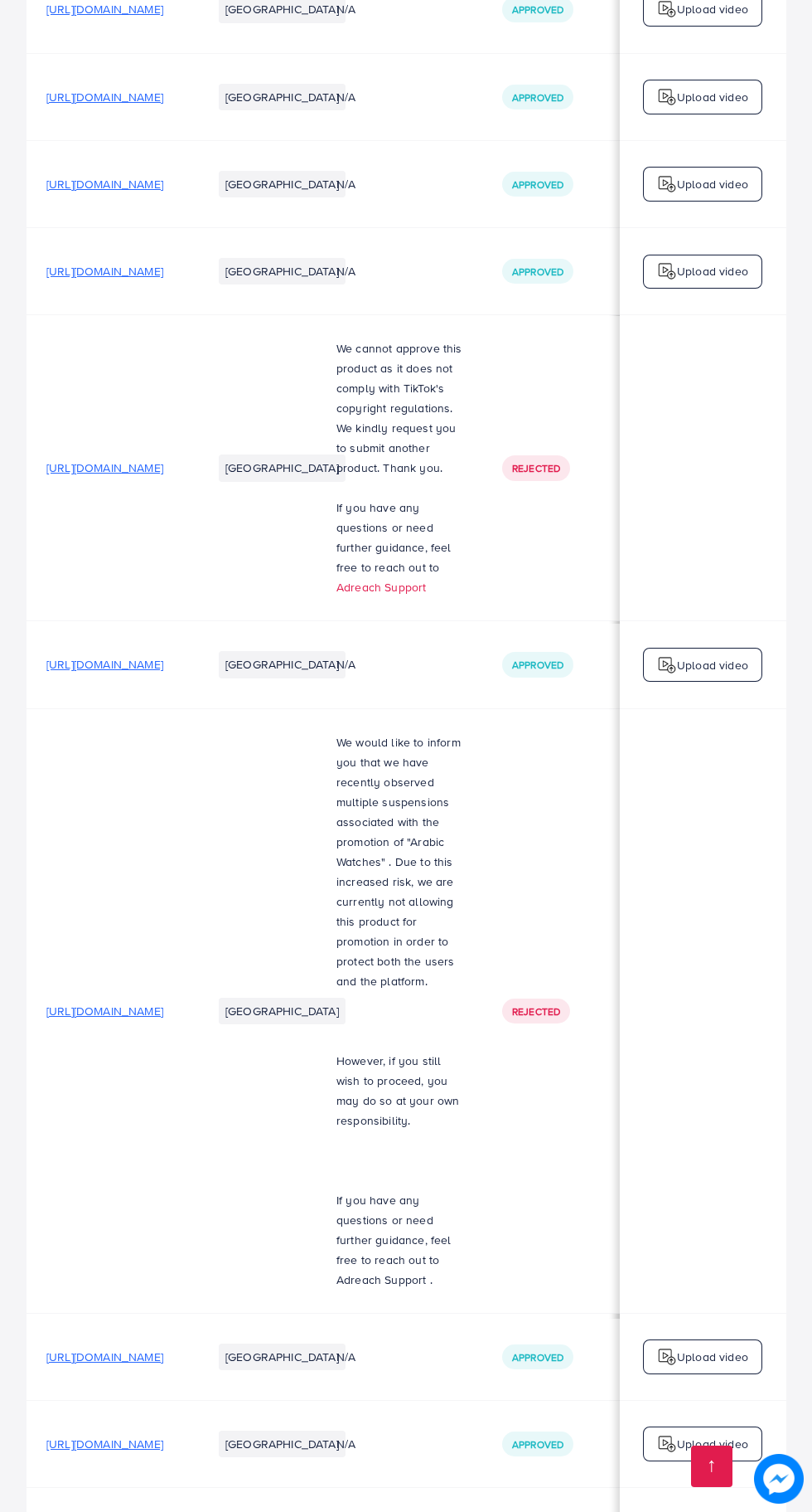
click at [778, 1503] on img at bounding box center [779, 1479] width 49 height 49
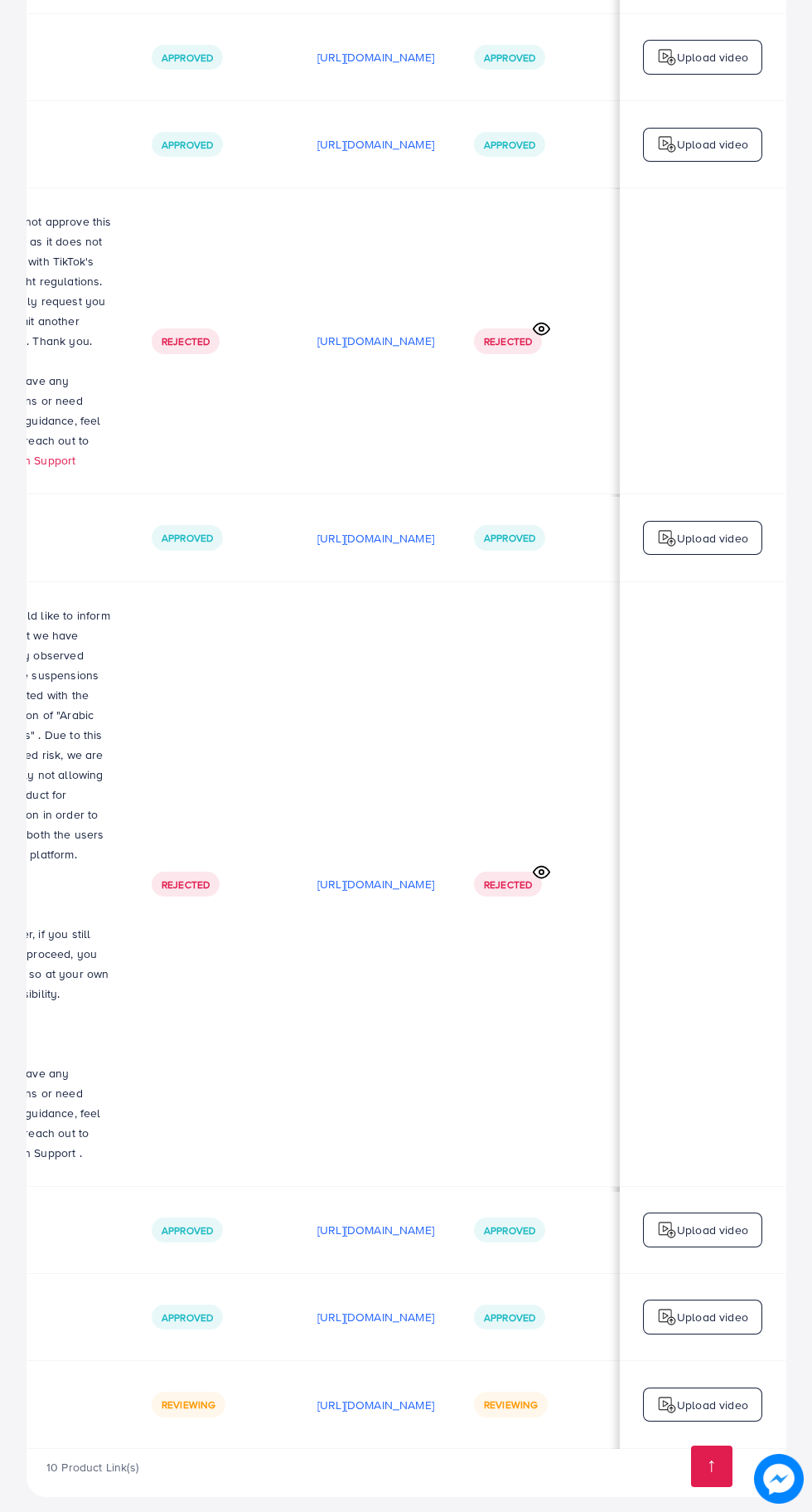
scroll to position [0, 553]
